Goal: Task Accomplishment & Management: Manage account settings

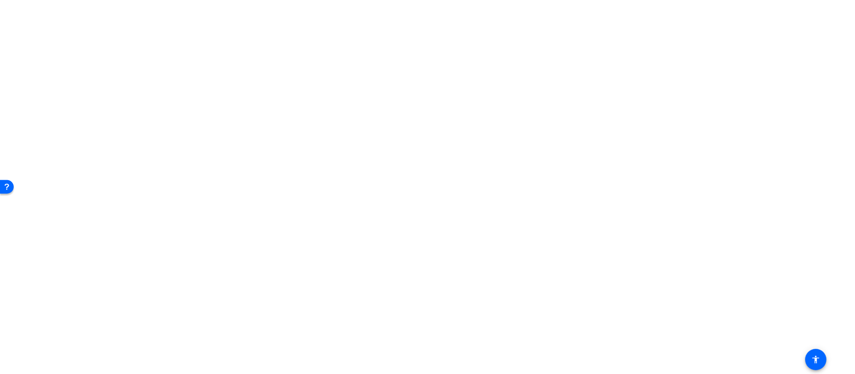
click at [809, 260] on span "Archive clip" at bounding box center [804, 262] width 46 height 9
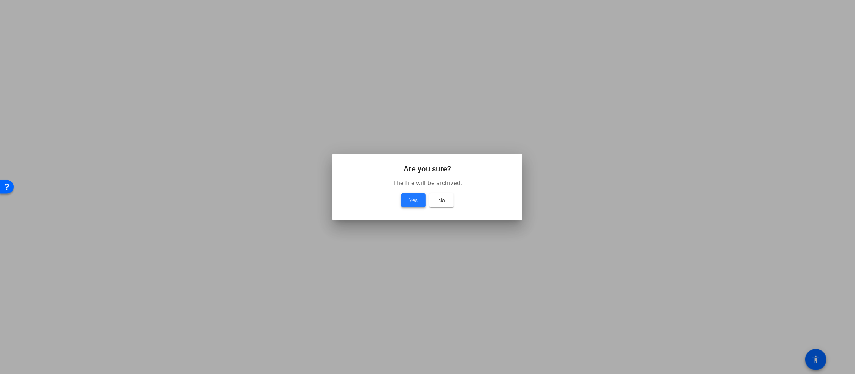
click at [411, 197] on span "Yes" at bounding box center [413, 200] width 8 height 9
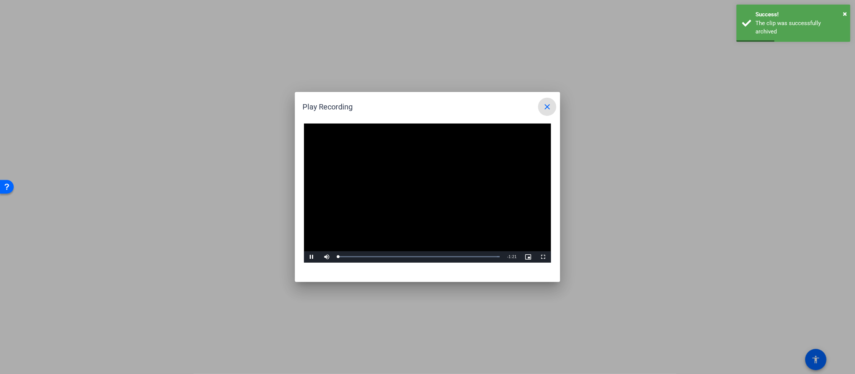
click at [414, 188] on video "Video Player" at bounding box center [427, 192] width 247 height 139
click at [309, 257] on span "Video Player" at bounding box center [311, 257] width 15 height 0
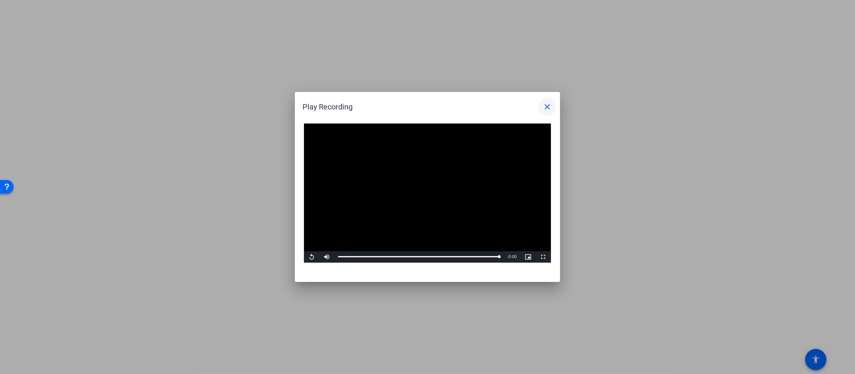
click at [546, 107] on mat-icon "close" at bounding box center [547, 106] width 9 height 9
